Goal: Task Accomplishment & Management: Complete application form

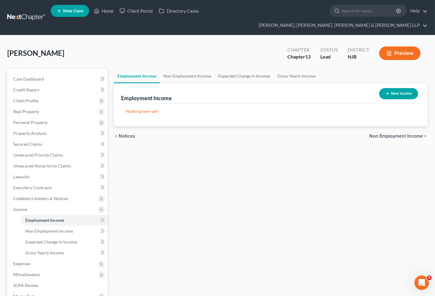
scroll to position [1, 0]
click at [102, 15] on link "Home" at bounding box center [104, 10] width 26 height 11
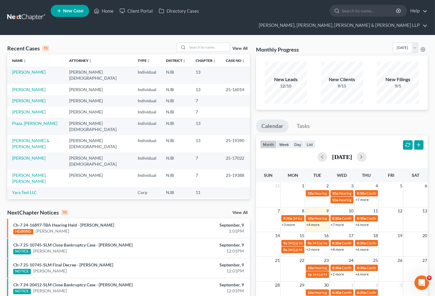
click at [160, 43] on div "Recent Cases 15 View All" at bounding box center [128, 49] width 243 height 12
click at [203, 43] on input "search" at bounding box center [209, 47] width 42 height 9
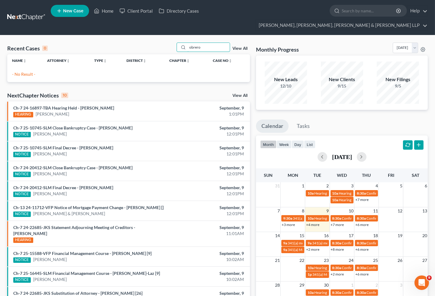
type input "obrero"
click at [75, 10] on span "New Case" at bounding box center [73, 11] width 20 height 5
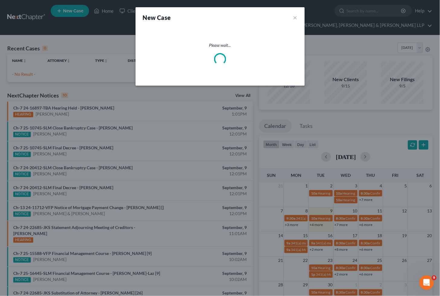
select select "51"
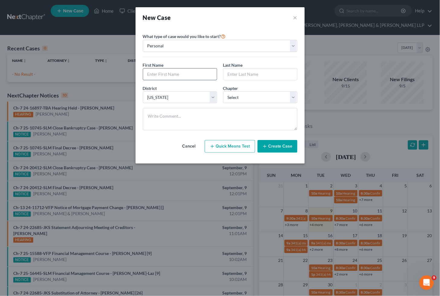
click at [173, 76] on input "text" at bounding box center [180, 74] width 74 height 11
type input "[PERSON_NAME]"
type input "Obrero"
click at [247, 98] on select "Select 7 11 12 13" at bounding box center [260, 98] width 74 height 12
select select "3"
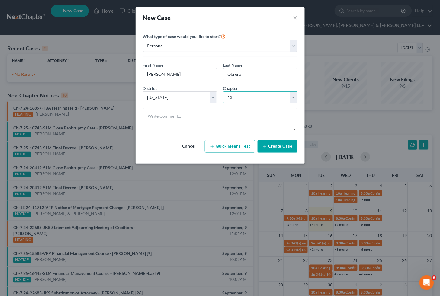
click at [223, 92] on select "Select 7 11 12 13" at bounding box center [260, 98] width 74 height 12
click at [276, 146] on button "Create Case" at bounding box center [278, 146] width 40 height 13
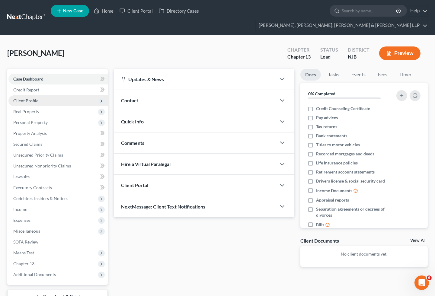
click at [30, 98] on span "Client Profile" at bounding box center [25, 100] width 25 height 5
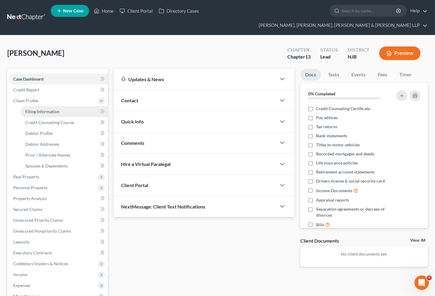
click at [49, 109] on span "Filing Information" at bounding box center [42, 111] width 34 height 5
select select "1"
select select "0"
select select "3"
select select "51"
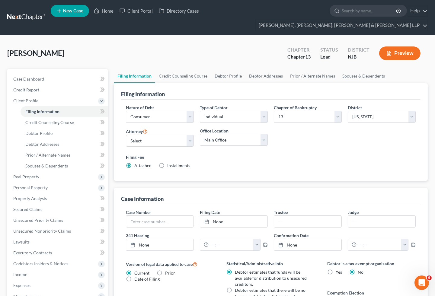
click at [230, 157] on div "Filing Fee Attached Installments Installments" at bounding box center [271, 161] width 290 height 15
click at [154, 135] on select "Select [PERSON_NAME] - NJB [PERSON_NAME] - NYNB [PERSON_NAME] - NYEB [PERSON_NA…" at bounding box center [160, 141] width 68 height 12
select select "6"
click at [126, 135] on select "Select [PERSON_NAME] - NJB [PERSON_NAME] - NYNB [PERSON_NAME] - NYEB [PERSON_NA…" at bounding box center [160, 141] width 68 height 12
drag, startPoint x: 210, startPoint y: 131, endPoint x: 210, endPoint y: 134, distance: 3.9
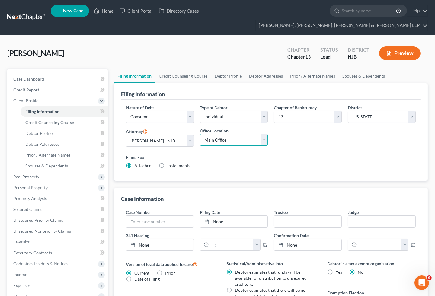
click at [210, 134] on select "Main Office Scura, [GEOGRAPHIC_DATA], [PERSON_NAME], [PERSON_NAME] & [PERSON_NA…" at bounding box center [234, 140] width 68 height 12
select select "0"
click at [200, 134] on select "Main Office Scura, [GEOGRAPHIC_DATA], [PERSON_NAME], [PERSON_NAME] & [PERSON_NA…" at bounding box center [234, 140] width 68 height 12
click at [186, 69] on link "Credit Counseling Course" at bounding box center [183, 76] width 56 height 15
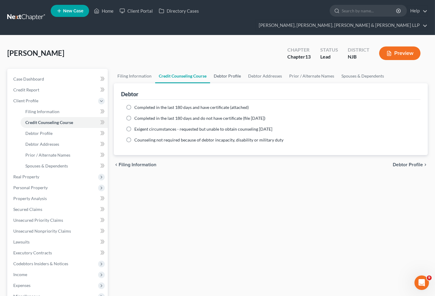
click at [224, 69] on link "Debtor Profile" at bounding box center [227, 76] width 34 height 15
select select "0"
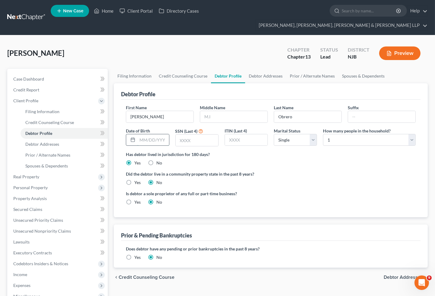
click at [147, 134] on input "text" at bounding box center [152, 139] width 31 height 11
paste input "[DATE]"
type input "[DATE]"
click at [191, 135] on input "text" at bounding box center [197, 140] width 43 height 11
type input "5928"
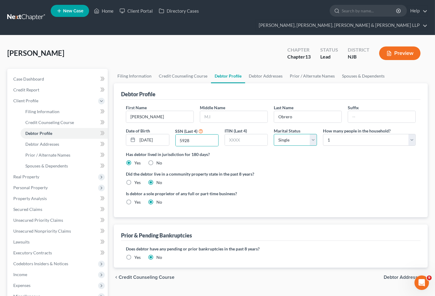
click at [290, 134] on select "Select Single Married Separated Divorced Widowed" at bounding box center [295, 140] width 43 height 12
select select "1"
click at [274, 134] on select "Select Single Married Separated Divorced Widowed" at bounding box center [295, 140] width 43 height 12
drag, startPoint x: 335, startPoint y: 129, endPoint x: 335, endPoint y: 135, distance: 5.4
click at [335, 134] on select "Select 1 2 3 4 5 6 7 8 9 10 11 12 13 14 15 16 17 18 19 20" at bounding box center [369, 140] width 93 height 12
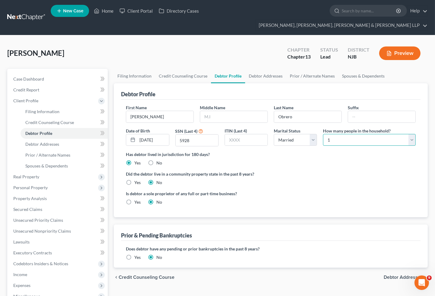
select select "1"
click at [323, 134] on select "Select 1 2 3 4 5 6 7 8 9 10 11 12 13 14 15 16 17 18 19 20" at bounding box center [369, 140] width 93 height 12
click at [257, 69] on link "Debtor Addresses" at bounding box center [265, 76] width 41 height 15
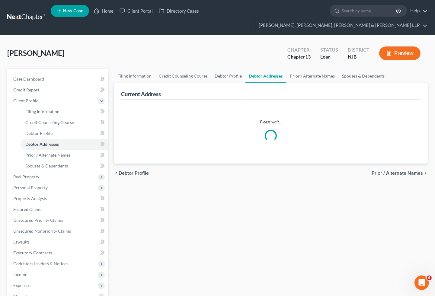
select select "0"
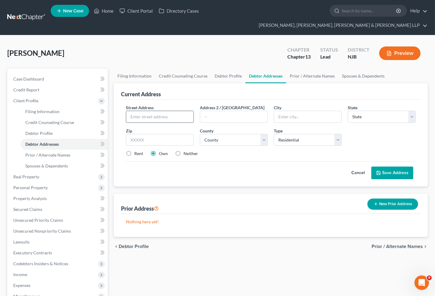
click at [157, 111] on input "text" at bounding box center [159, 116] width 67 height 11
type input "[STREET_ADDRESS]"
click at [146, 134] on input "text" at bounding box center [160, 140] width 68 height 12
type input "07410"
click at [153, 164] on div "Cancel Save Address" at bounding box center [271, 171] width 290 height 18
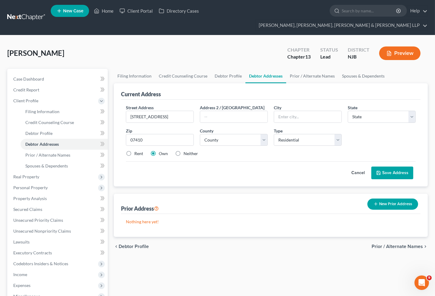
type input "Fair Lawn"
select select "33"
click at [237, 162] on div "Cancel Save Address" at bounding box center [271, 171] width 290 height 18
click at [223, 134] on select "County [GEOGRAPHIC_DATA] [GEOGRAPHIC_DATA] [GEOGRAPHIC_DATA] [GEOGRAPHIC_DATA] …" at bounding box center [234, 140] width 68 height 12
select select "1"
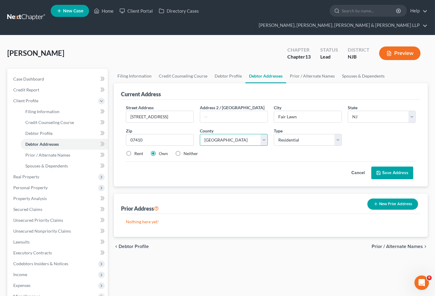
click at [200, 134] on select "County [GEOGRAPHIC_DATA] [GEOGRAPHIC_DATA] [GEOGRAPHIC_DATA] [GEOGRAPHIC_DATA] …" at bounding box center [234, 140] width 68 height 12
click at [226, 162] on div "Cancel Save Address" at bounding box center [271, 171] width 290 height 18
click at [382, 167] on button "Save Address" at bounding box center [393, 173] width 42 height 13
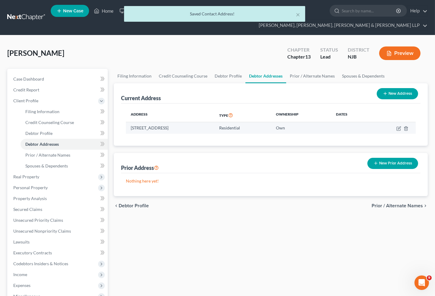
drag, startPoint x: 214, startPoint y: 117, endPoint x: 131, endPoint y: 116, distance: 82.5
click at [131, 122] on td "[STREET_ADDRESS]" at bounding box center [170, 127] width 89 height 11
copy td "[STREET_ADDRESS]"
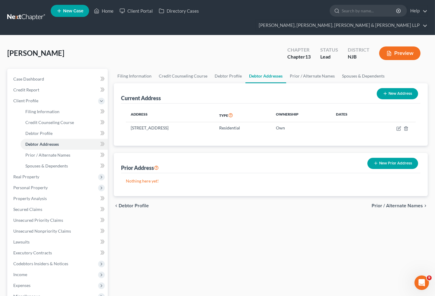
click at [199, 240] on div "Filing Information Credit Counseling Course Debtor Profile Debtor Addresses Pri…" at bounding box center [271, 227] width 320 height 316
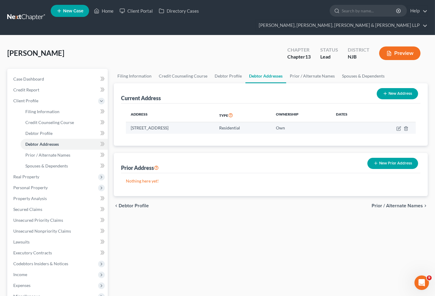
drag, startPoint x: 214, startPoint y: 117, endPoint x: 131, endPoint y: 117, distance: 82.5
click at [131, 122] on td "[STREET_ADDRESS]" at bounding box center [170, 127] width 89 height 11
copy td "[STREET_ADDRESS]"
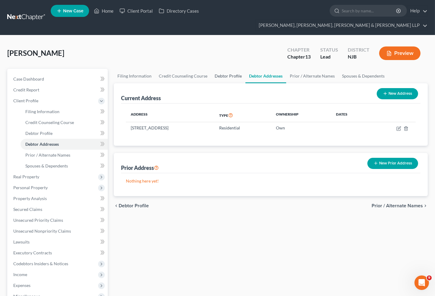
click at [222, 69] on link "Debtor Profile" at bounding box center [228, 76] width 34 height 15
select select "1"
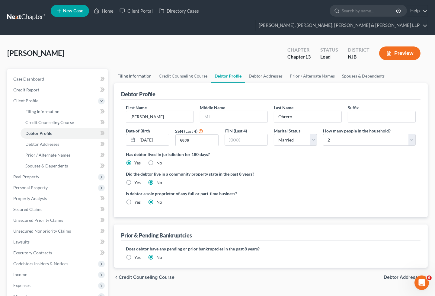
click at [131, 69] on link "Filing Information" at bounding box center [134, 76] width 41 height 15
select select "1"
select select "0"
select select "3"
select select "51"
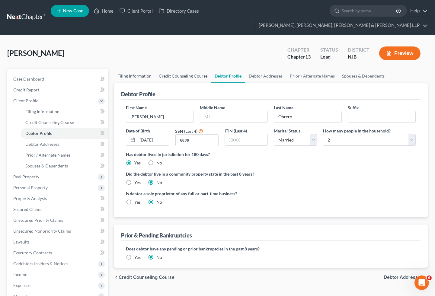
select select "6"
select select "0"
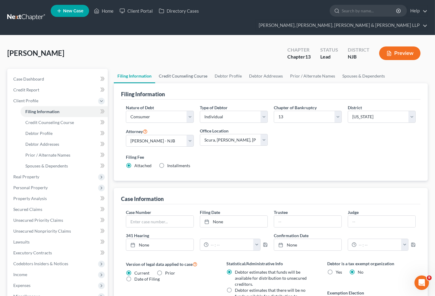
click at [168, 69] on link "Credit Counseling Course" at bounding box center [183, 76] width 56 height 15
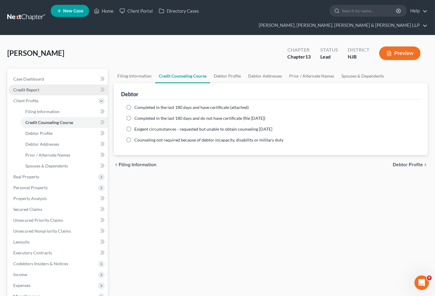
click at [28, 87] on span "Credit Report" at bounding box center [26, 89] width 26 height 5
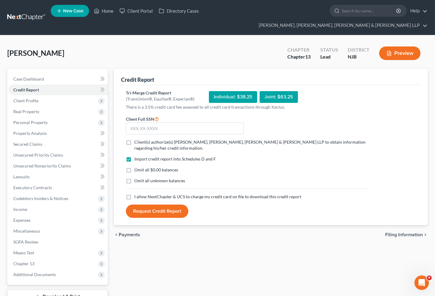
click at [134, 139] on label "Client(s) authorize(s) [PERSON_NAME], [PERSON_NAME], [PERSON_NAME] & [PERSON_NA…" at bounding box center [250, 145] width 233 height 12
click at [137, 139] on input "Client(s) authorize(s) [PERSON_NAME], [PERSON_NAME], [PERSON_NAME] & [PERSON_NA…" at bounding box center [139, 141] width 4 height 4
checkbox input "true"
click at [134, 194] on label "I allow NextChapter & UCS to charge my credit card on file to download this cre…" at bounding box center [217, 197] width 167 height 6
click at [137, 194] on input "I allow NextChapter & UCS to charge my credit card on file to download this cre…" at bounding box center [139, 196] width 4 height 4
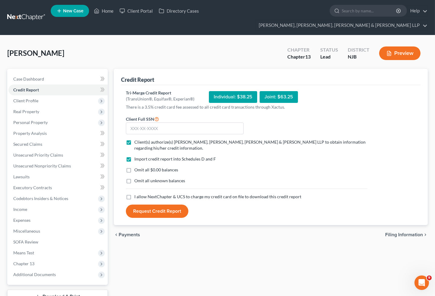
checkbox input "true"
click at [134, 167] on label "Omit all $0.00 balances" at bounding box center [156, 170] width 44 height 6
click at [137, 167] on input "Omit all $0.00 balances" at bounding box center [139, 169] width 4 height 4
checkbox input "true"
click at [153, 123] on input "text" at bounding box center [185, 129] width 118 height 12
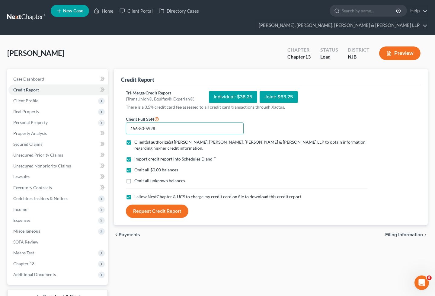
type input "156-80-5928"
click at [116, 43] on div "[PERSON_NAME] Chapter Chapter 13 Status Lead District NJB Preview" at bounding box center [217, 56] width 421 height 26
drag, startPoint x: 234, startPoint y: 87, endPoint x: 250, endPoint y: 88, distance: 15.4
click at [250, 91] on div "Individual: $38.25" at bounding box center [233, 97] width 48 height 12
copy div "$38.25"
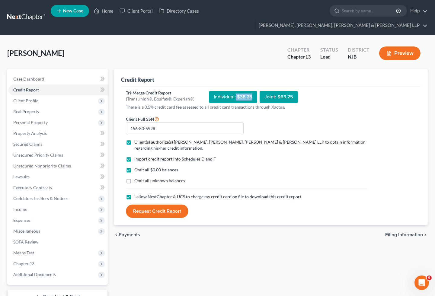
click at [155, 205] on button "Request Credit Report" at bounding box center [157, 211] width 63 height 13
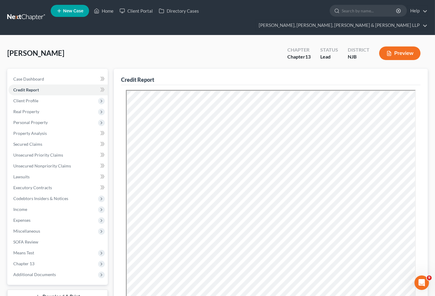
click at [225, 43] on div "[PERSON_NAME] Chapter Chapter 13 Status Lead District NJB Preview" at bounding box center [217, 56] width 421 height 26
click at [23, 142] on span "Secured Claims" at bounding box center [27, 144] width 29 height 5
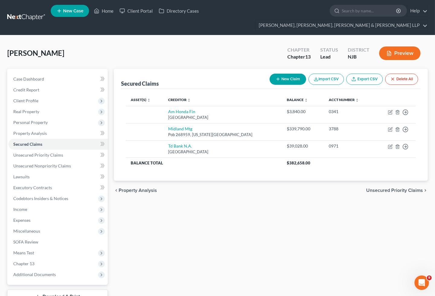
click at [392, 188] on span "Unsecured Priority Claims" at bounding box center [394, 190] width 57 height 5
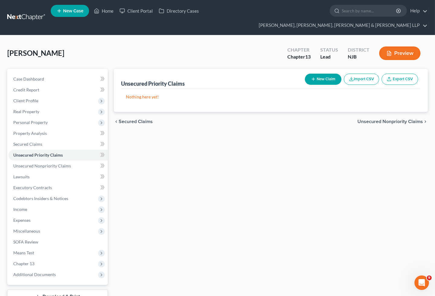
click at [385, 119] on span "Unsecured Nonpriority Claims" at bounding box center [391, 121] width 66 height 5
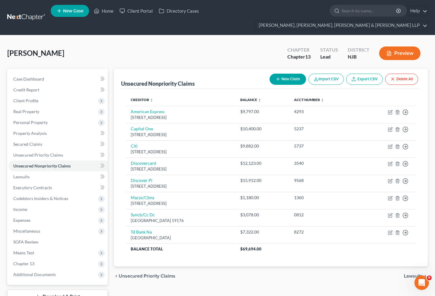
drag, startPoint x: 189, startPoint y: 37, endPoint x: 114, endPoint y: 2, distance: 82.7
click at [189, 43] on div "[PERSON_NAME] Chapter Chapter 13 Status Lead District NJB Preview" at bounding box center [217, 56] width 421 height 26
